Goal: Information Seeking & Learning: Learn about a topic

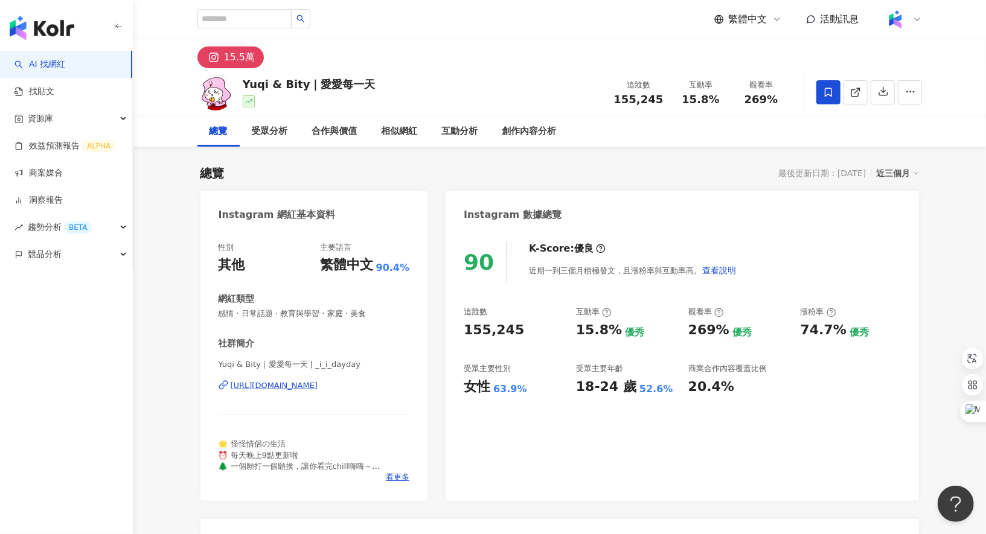
click at [635, 100] on span "155,245" at bounding box center [639, 99] width 50 height 13
copy span "155,245"
drag, startPoint x: 747, startPoint y: 101, endPoint x: 784, endPoint y: 101, distance: 36.8
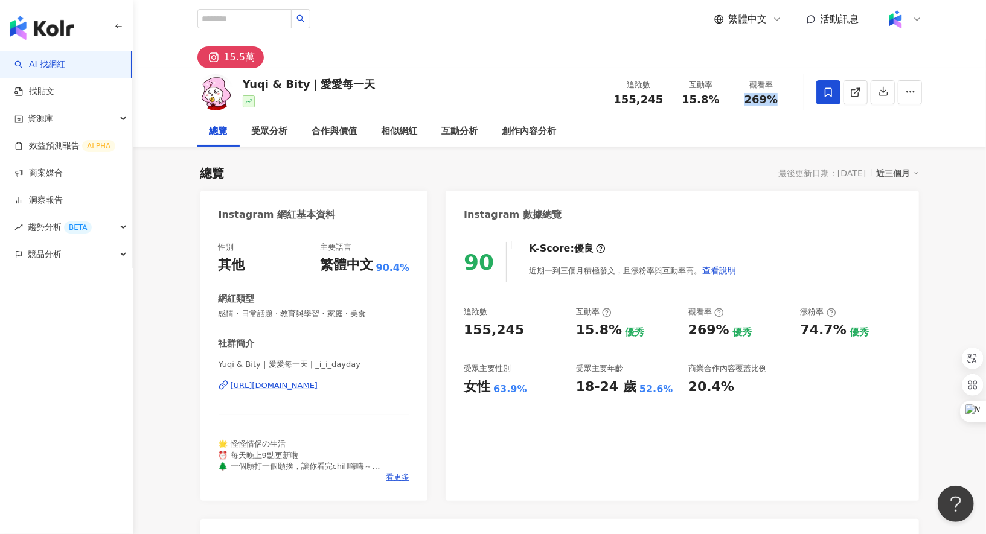
click at [784, 101] on div "269%" at bounding box center [761, 100] width 46 height 12
copy span "269%"
click at [249, 89] on div "Yuqi & Bity｜愛愛每一天" at bounding box center [309, 84] width 133 height 15
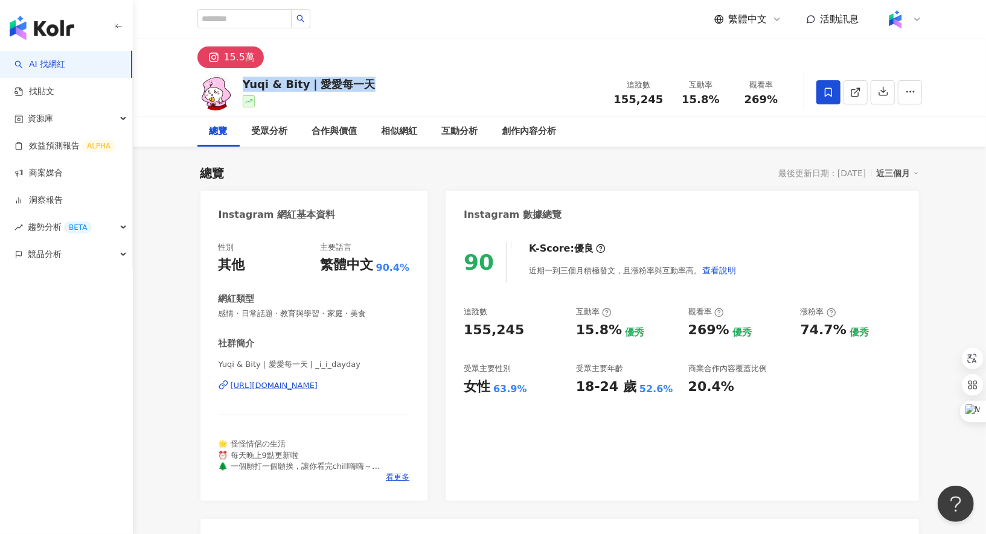
copy div "Yuqi & Bity｜愛愛每一天"
click at [233, 15] on input "search" at bounding box center [244, 18] width 94 height 19
paste input "********"
type input "********"
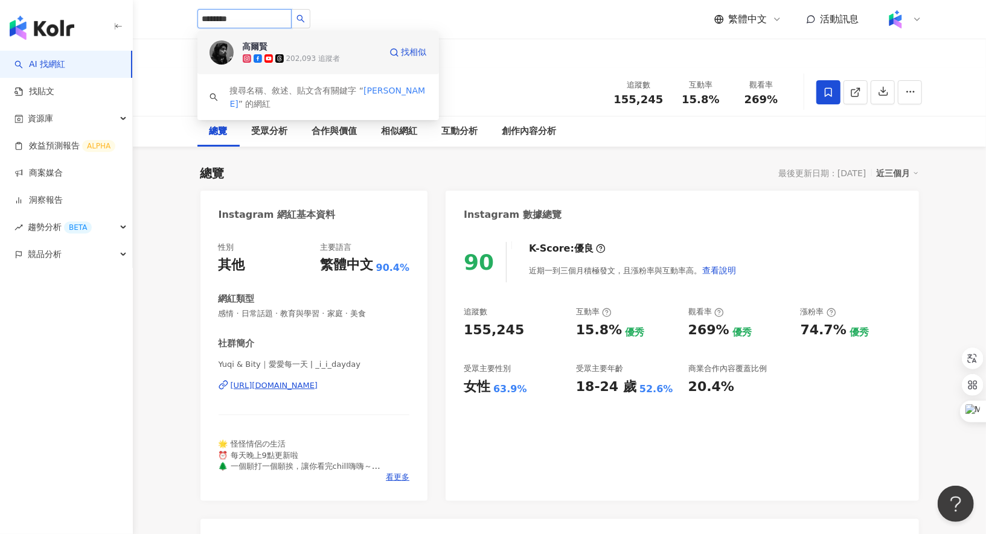
click at [229, 56] on img at bounding box center [221, 52] width 24 height 24
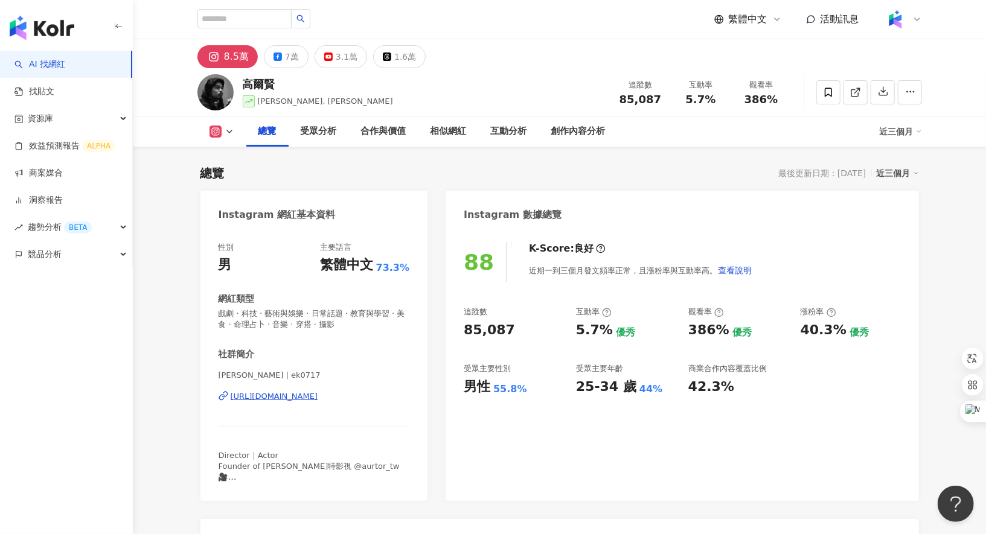
click at [632, 101] on span "85,087" at bounding box center [640, 99] width 42 height 13
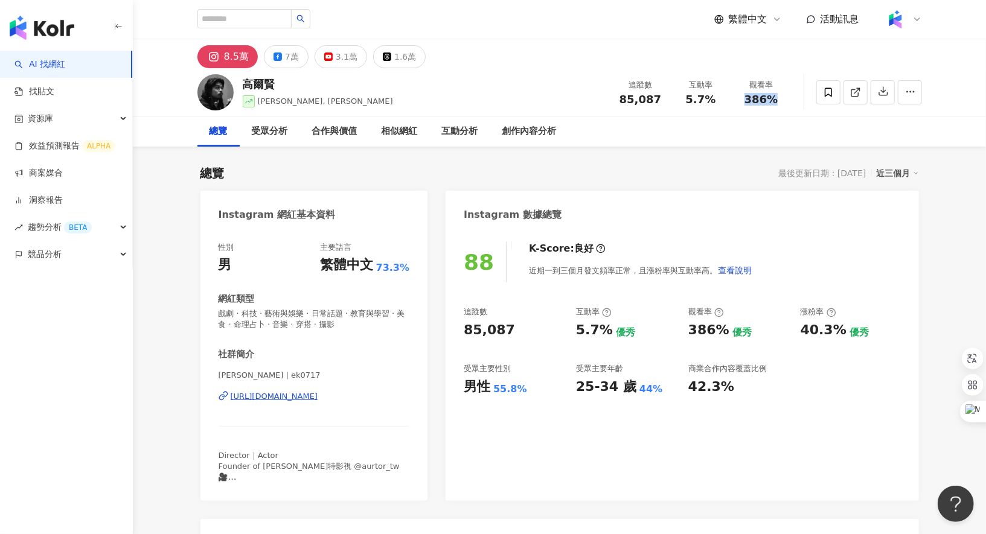
drag, startPoint x: 744, startPoint y: 98, endPoint x: 773, endPoint y: 98, distance: 28.4
click at [773, 98] on div "386%" at bounding box center [761, 100] width 46 height 12
copy span "386%"
click at [852, 88] on icon at bounding box center [855, 92] width 11 height 11
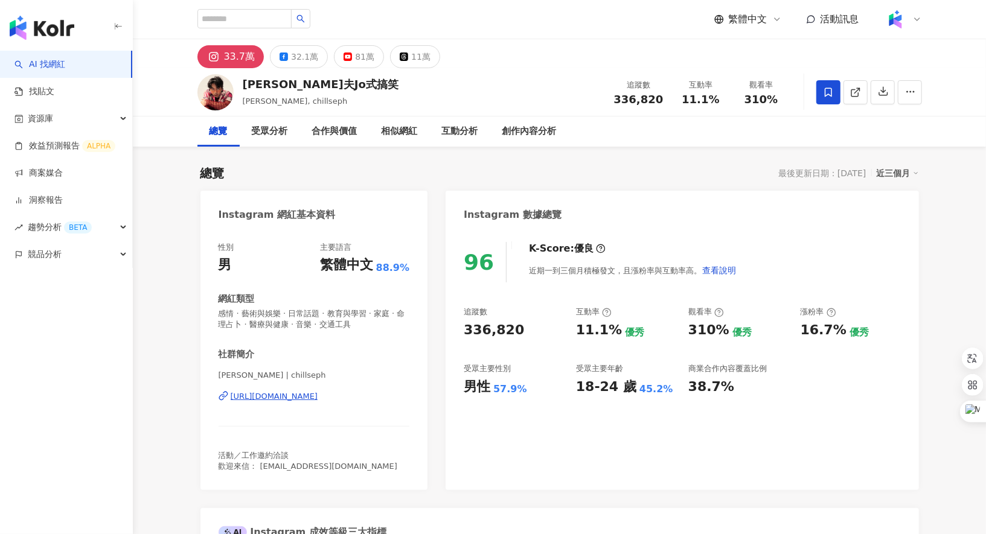
click at [630, 99] on span "336,820" at bounding box center [639, 99] width 50 height 13
copy span "336,820"
click at [756, 96] on span "310%" at bounding box center [761, 100] width 34 height 12
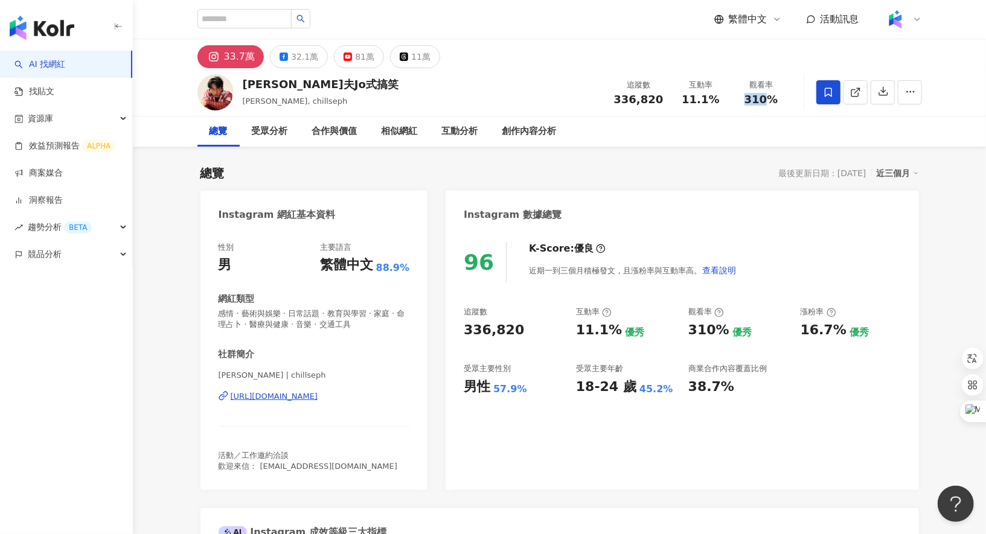
click at [756, 96] on span "310%" at bounding box center [761, 100] width 34 height 12
copy span "310%"
click at [849, 97] on link at bounding box center [855, 92] width 24 height 24
drag, startPoint x: 245, startPoint y: 83, endPoint x: 271, endPoint y: 84, distance: 26.6
click at [271, 84] on div "喬瑟夫Jo式搞笑" at bounding box center [321, 84] width 156 height 15
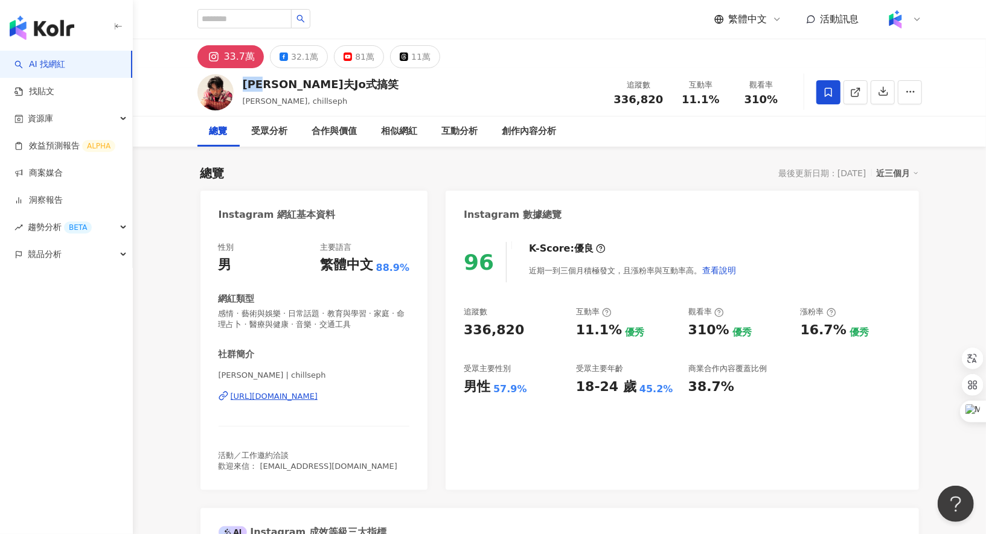
copy div "喬瑟夫"
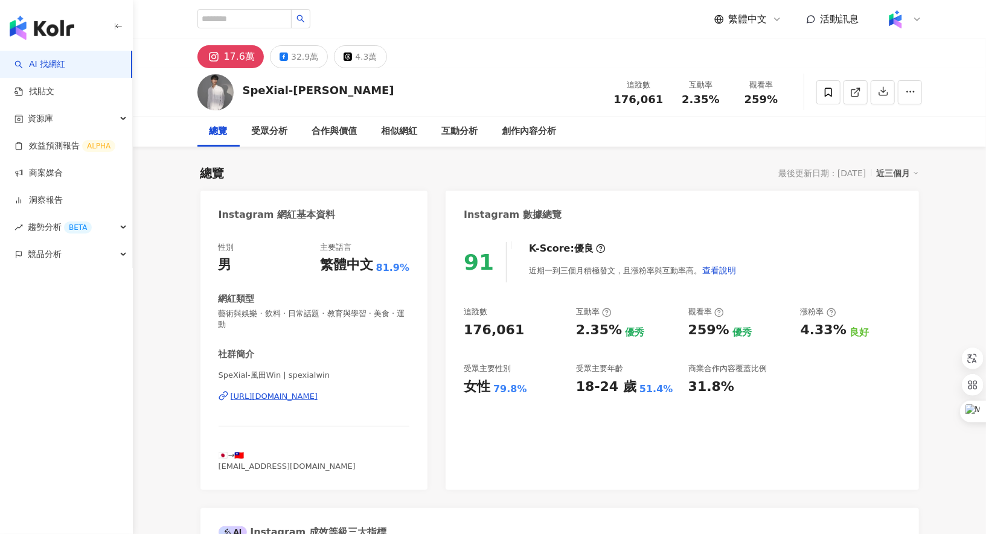
click at [635, 103] on span "176,061" at bounding box center [639, 99] width 50 height 13
copy span "176,061"
drag, startPoint x: 746, startPoint y: 99, endPoint x: 782, endPoint y: 99, distance: 36.2
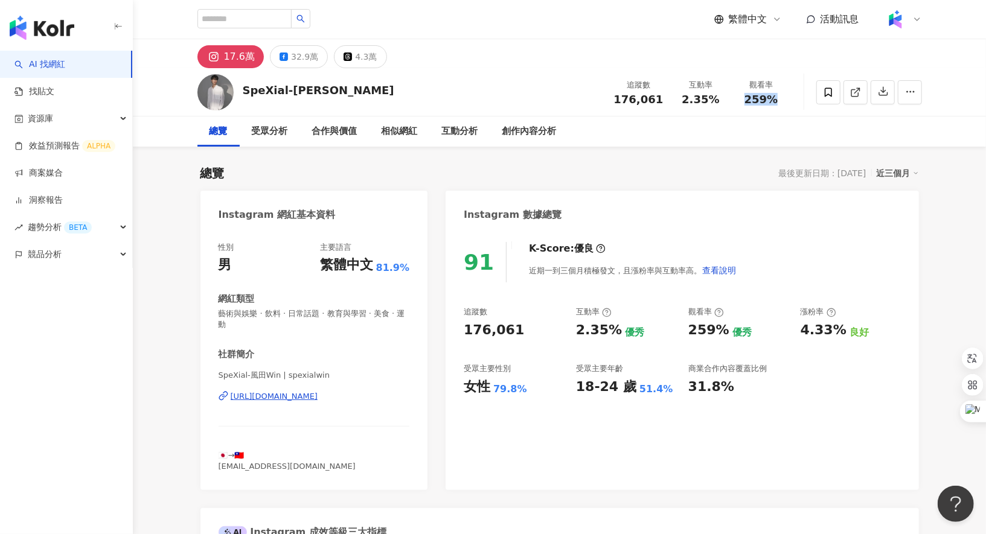
click at [782, 99] on div "259%" at bounding box center [761, 100] width 46 height 12
copy span "259%"
click at [856, 89] on icon at bounding box center [855, 92] width 11 height 11
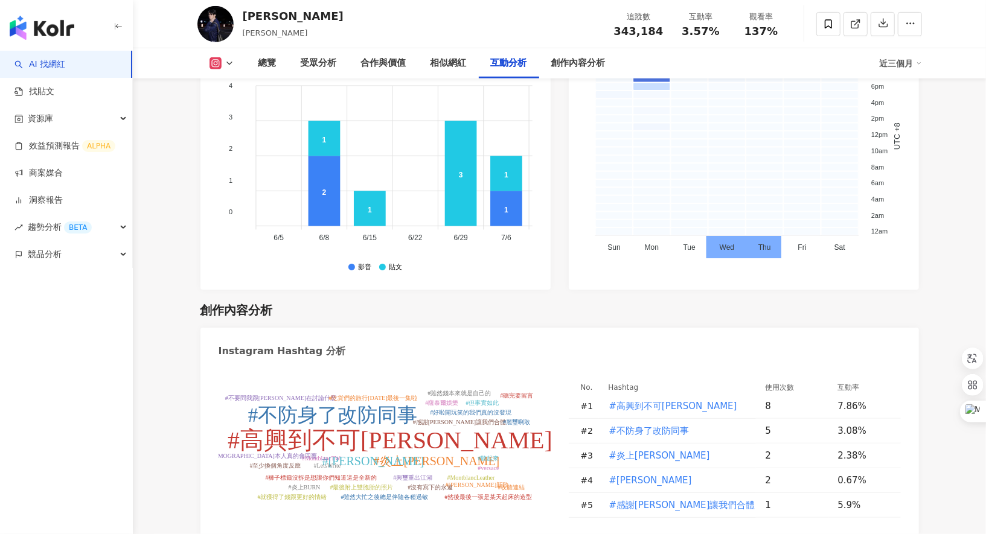
scroll to position [3472, 0]
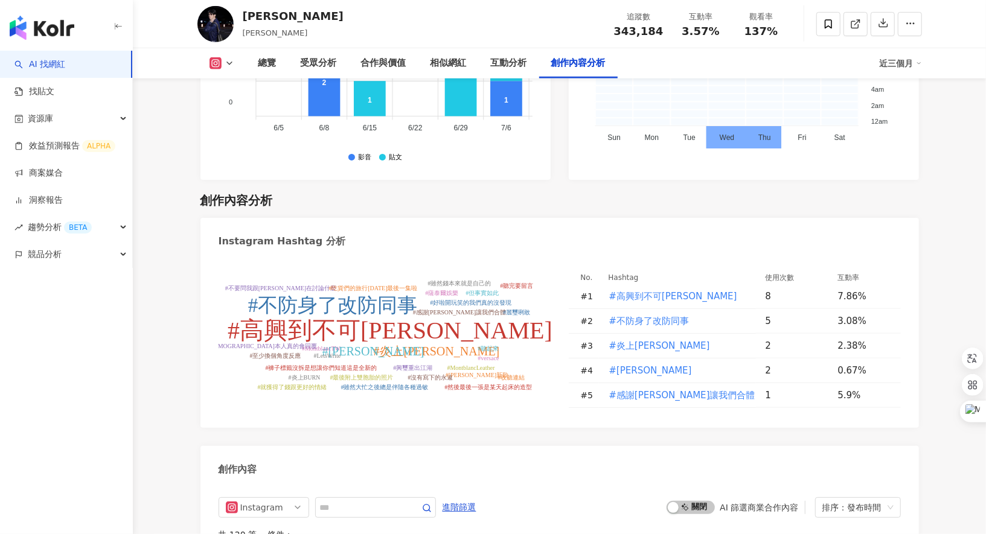
click at [638, 29] on span "343,184" at bounding box center [639, 31] width 50 height 13
copy span "343,184"
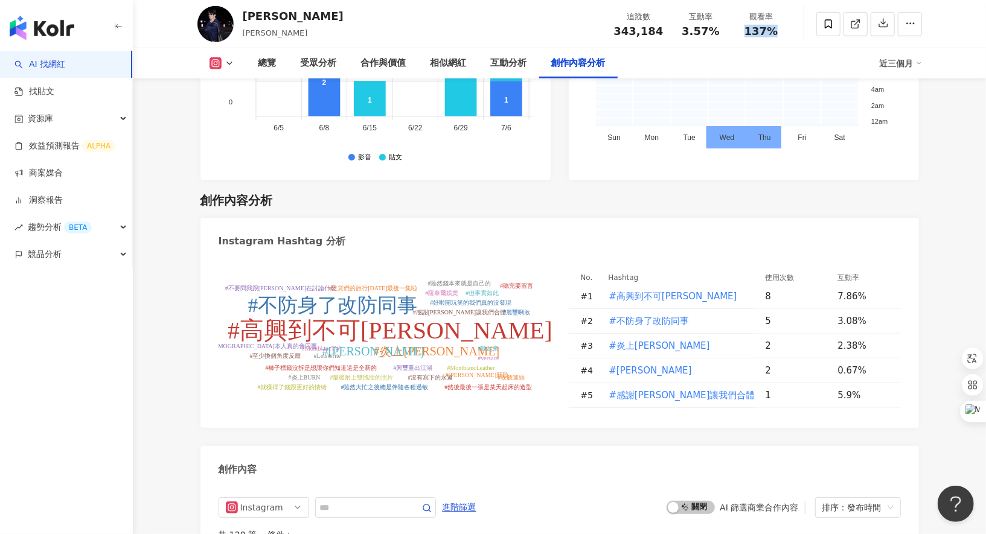
drag, startPoint x: 739, startPoint y: 29, endPoint x: 790, endPoint y: 29, distance: 51.3
click at [790, 29] on div "觀看率 137%" at bounding box center [761, 24] width 60 height 26
copy span "137%"
click at [851, 37] on div at bounding box center [869, 24] width 106 height 36
click at [852, 24] on icon at bounding box center [855, 24] width 11 height 11
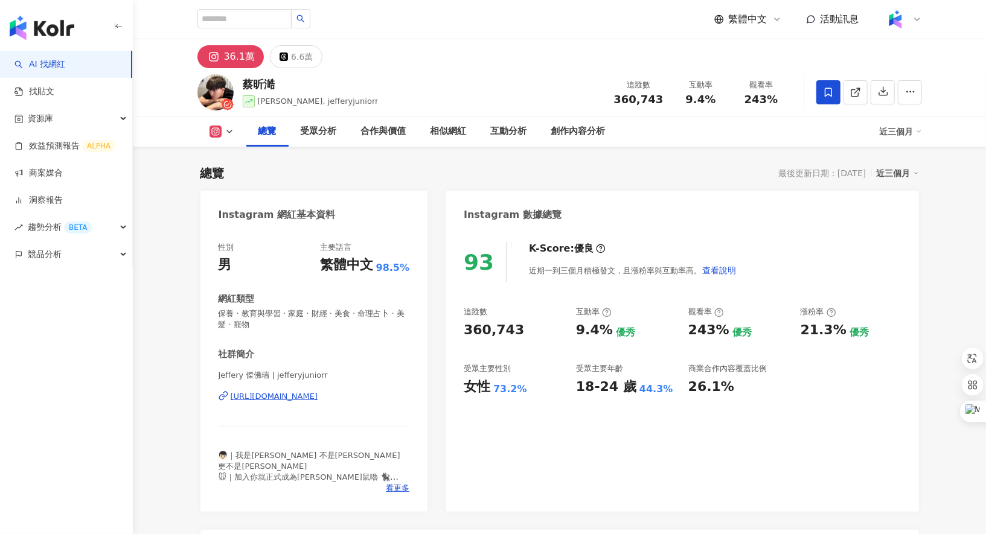
click at [636, 98] on span "360,743" at bounding box center [639, 99] width 50 height 13
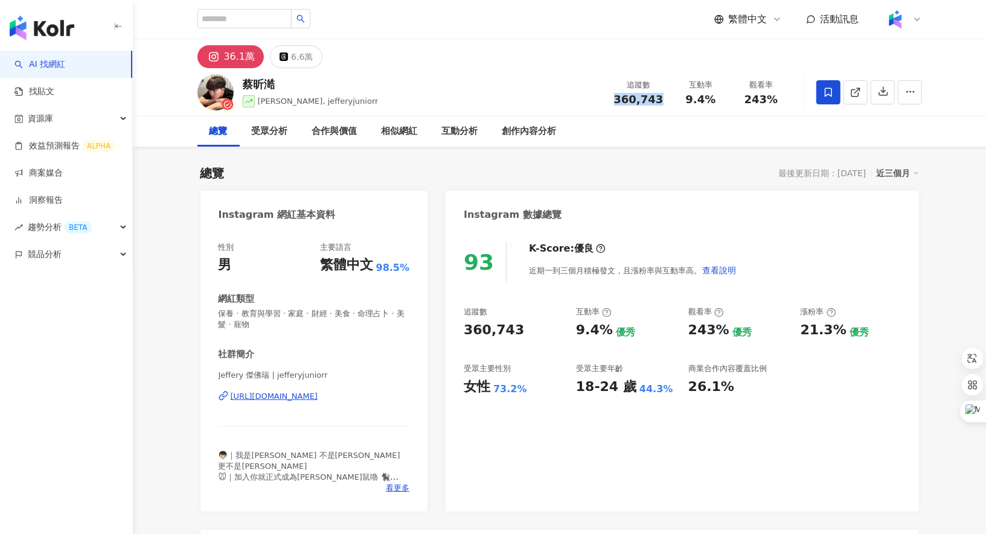
click at [636, 98] on span "360,743" at bounding box center [639, 99] width 50 height 13
copy span "360,743"
drag, startPoint x: 752, startPoint y: 99, endPoint x: 774, endPoint y: 100, distance: 22.3
click at [774, 100] on span "243%" at bounding box center [761, 100] width 34 height 12
click at [764, 100] on span "243%" at bounding box center [761, 100] width 34 height 12
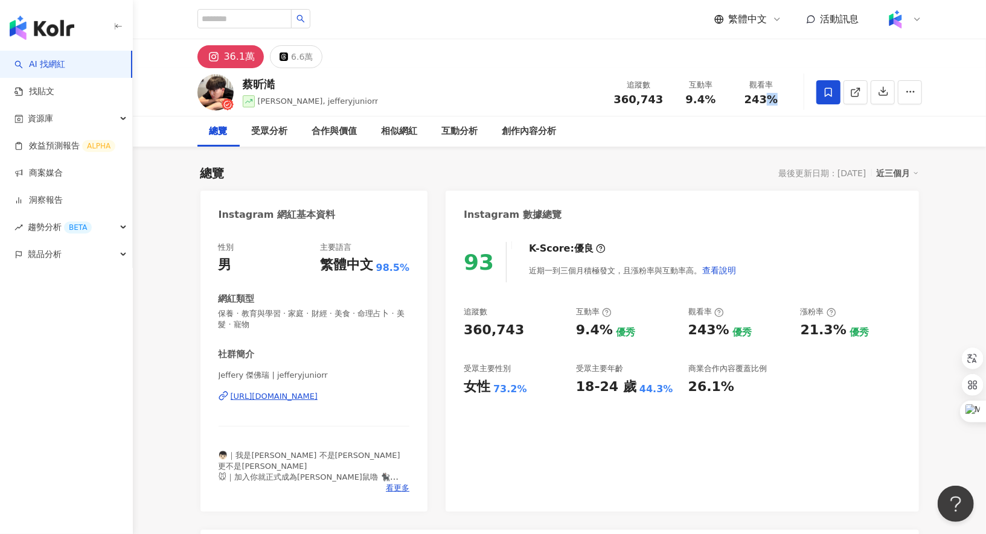
click at [764, 100] on span "243%" at bounding box center [761, 100] width 34 height 12
click at [854, 92] on line at bounding box center [856, 90] width 5 height 5
